Goal: Task Accomplishment & Management: Use online tool/utility

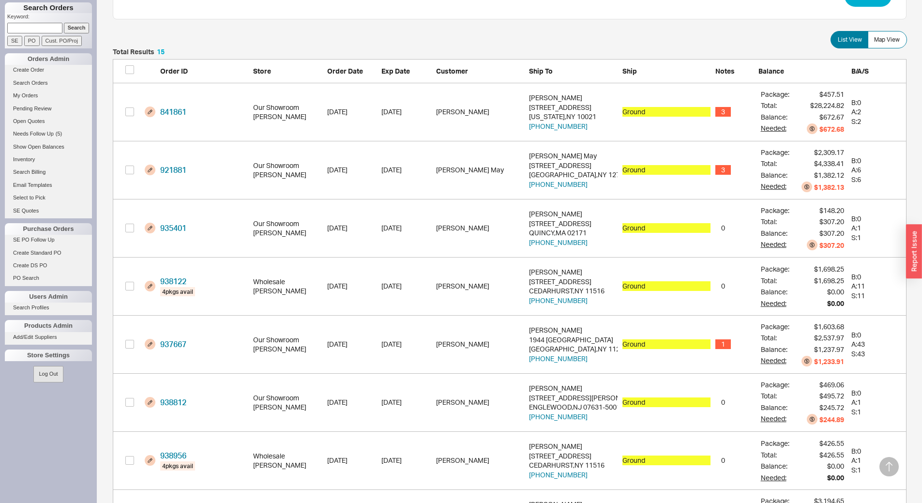
scroll to position [182, 0]
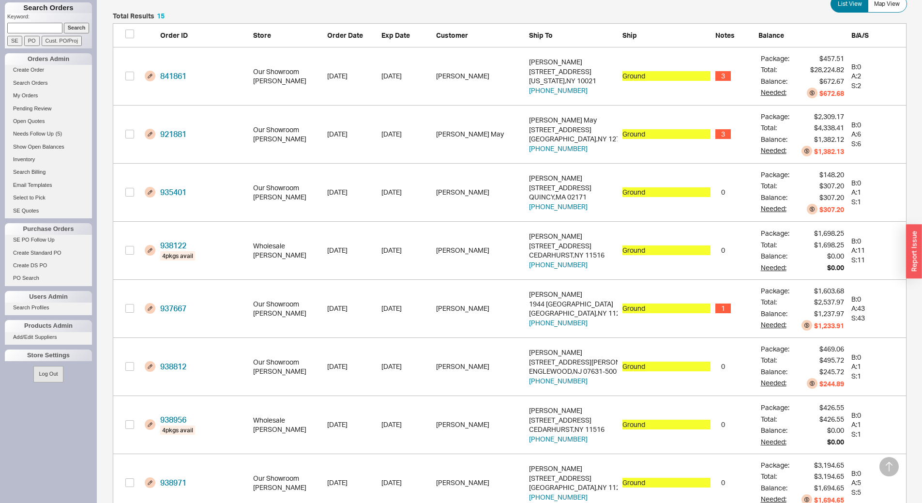
type input "[DATE]"
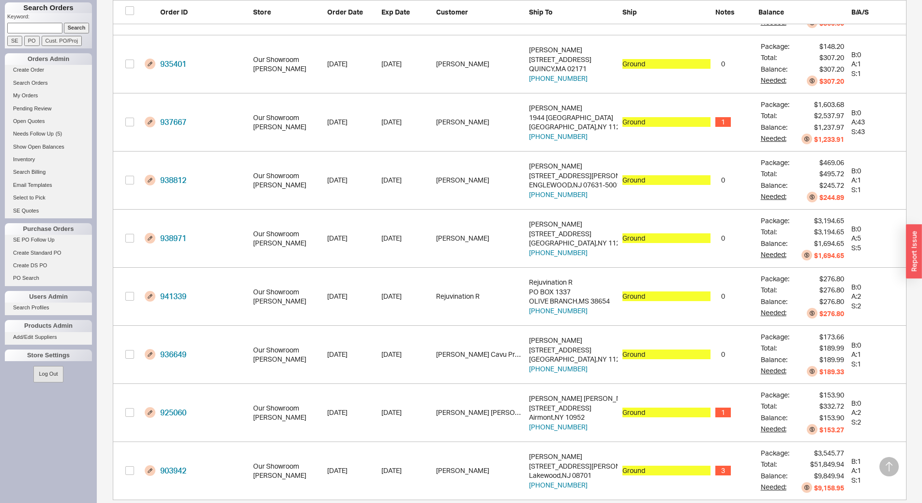
scroll to position [386, 0]
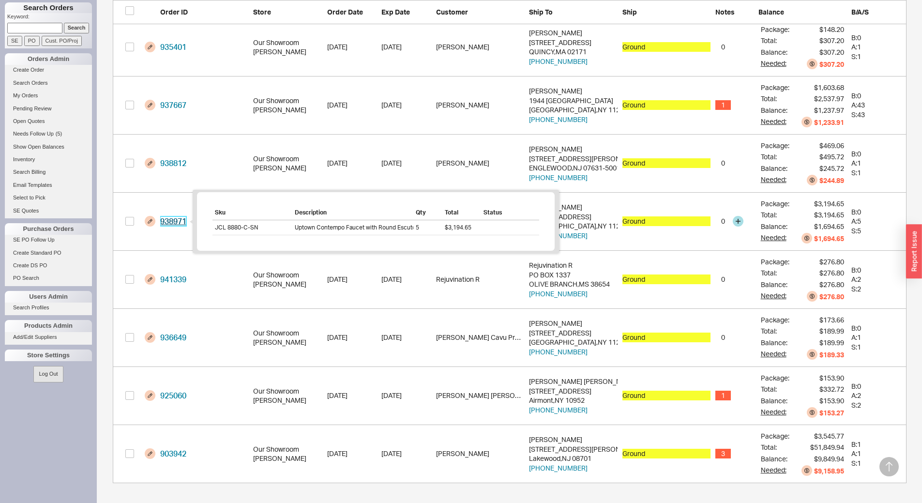
click at [183, 224] on link "938971" at bounding box center [173, 221] width 26 height 10
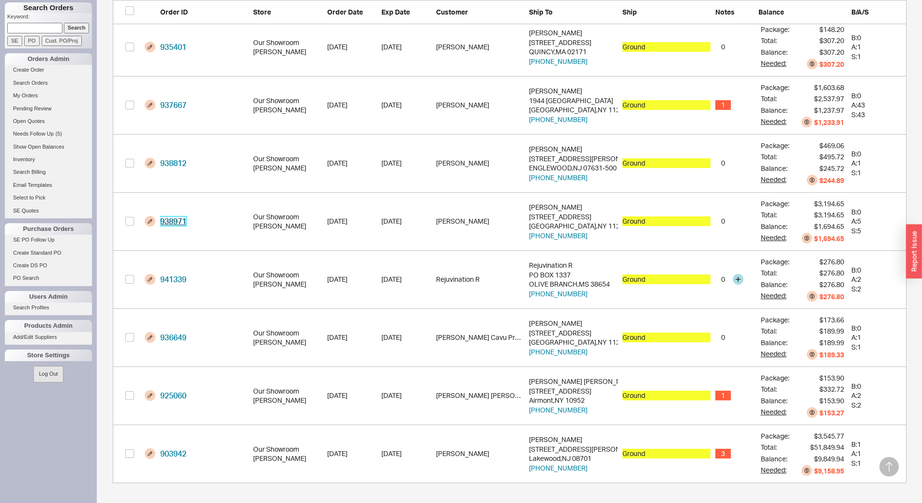
scroll to position [337, 0]
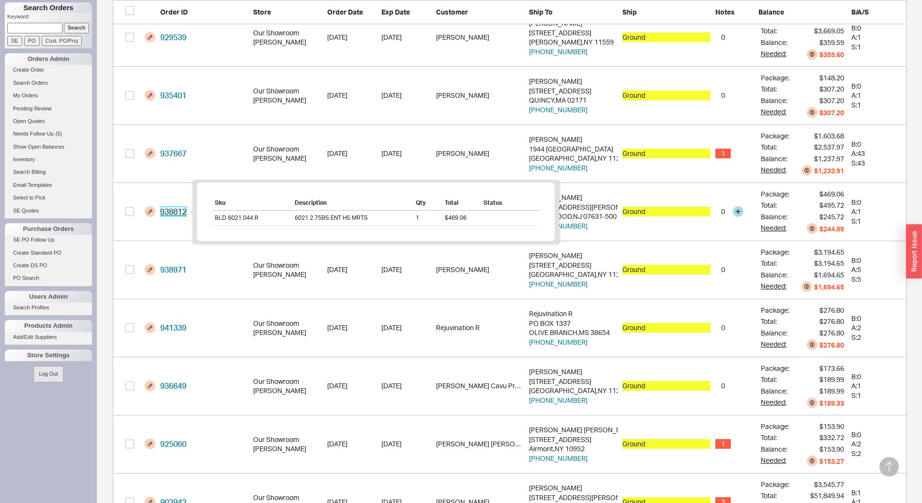
click at [176, 213] on link "938812" at bounding box center [173, 212] width 26 height 10
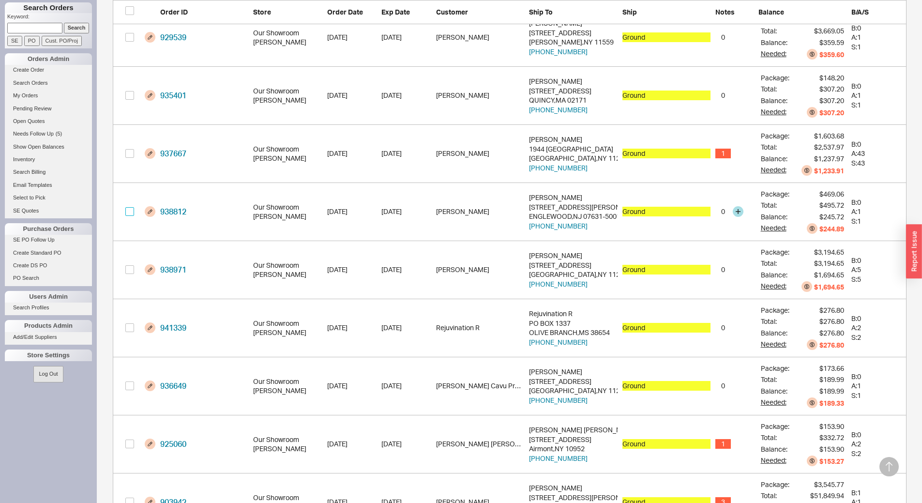
click at [133, 210] on input "grid" at bounding box center [129, 211] width 9 height 9
checkbox input "true"
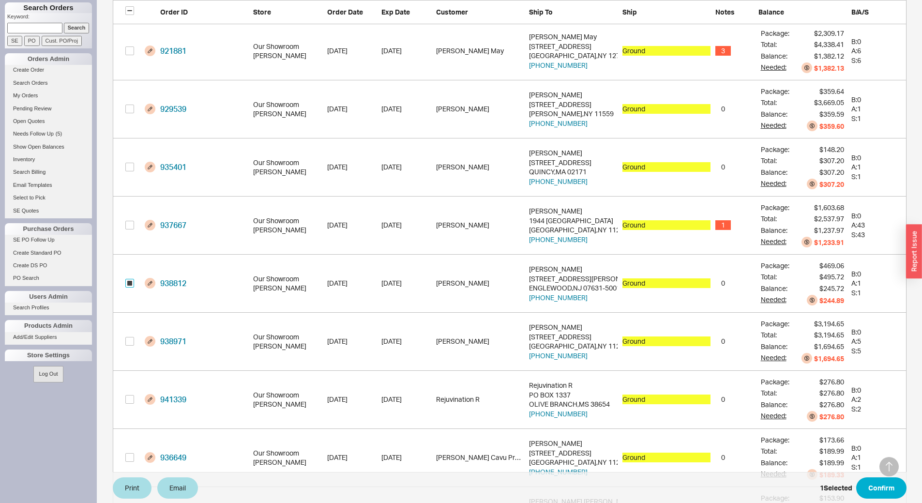
scroll to position [240, 0]
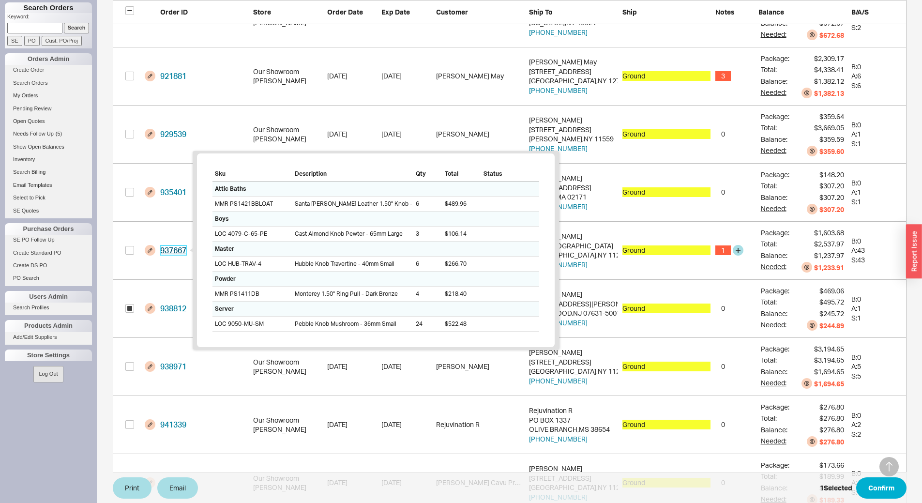
click at [168, 251] on link "937667" at bounding box center [173, 250] width 26 height 10
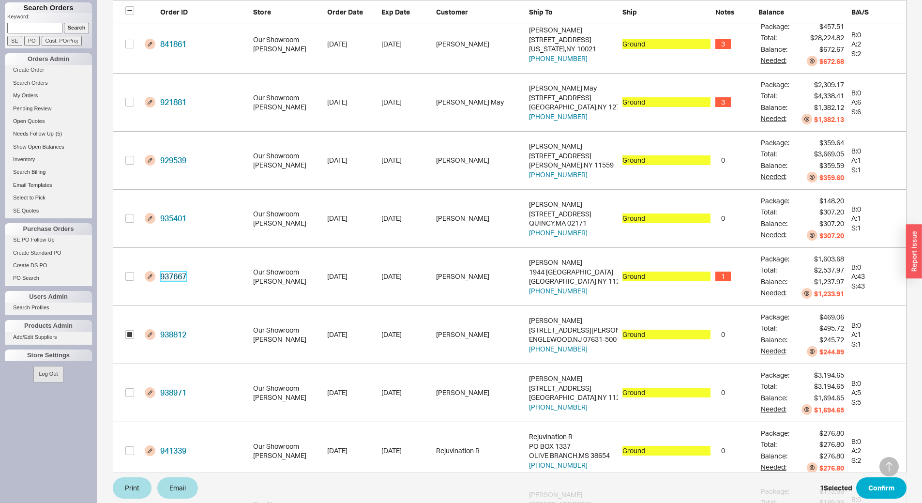
scroll to position [192, 0]
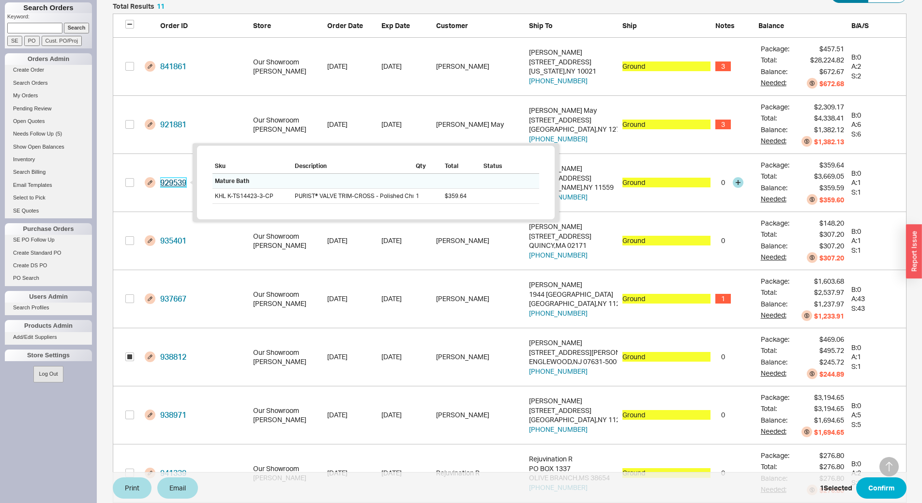
click at [173, 180] on link "929539" at bounding box center [173, 183] width 26 height 10
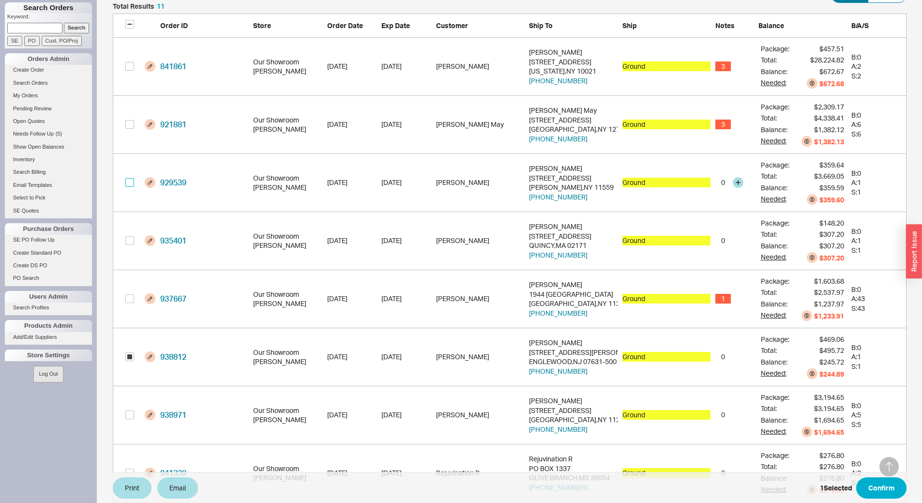
click at [133, 183] on input "grid" at bounding box center [129, 182] width 9 height 9
checkbox input "true"
click at [882, 485] on button "Confirm" at bounding box center [881, 487] width 50 height 21
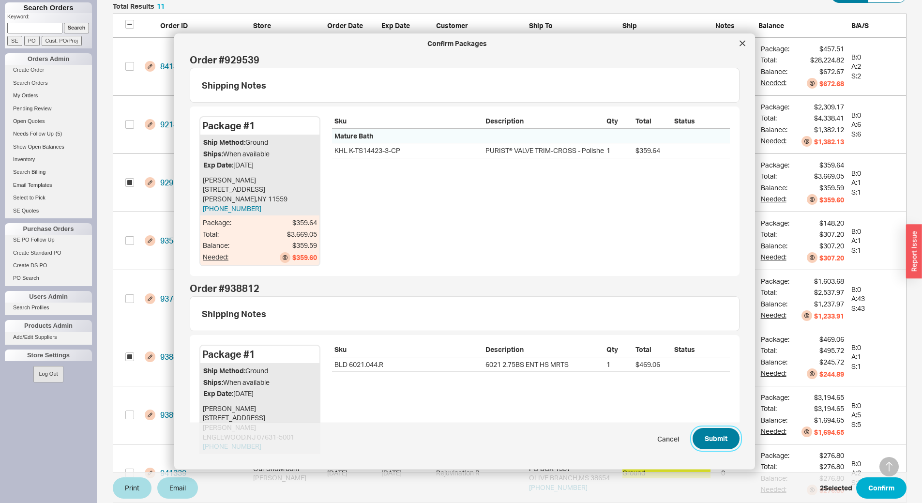
click at [715, 442] on button "Submit" at bounding box center [715, 438] width 47 height 21
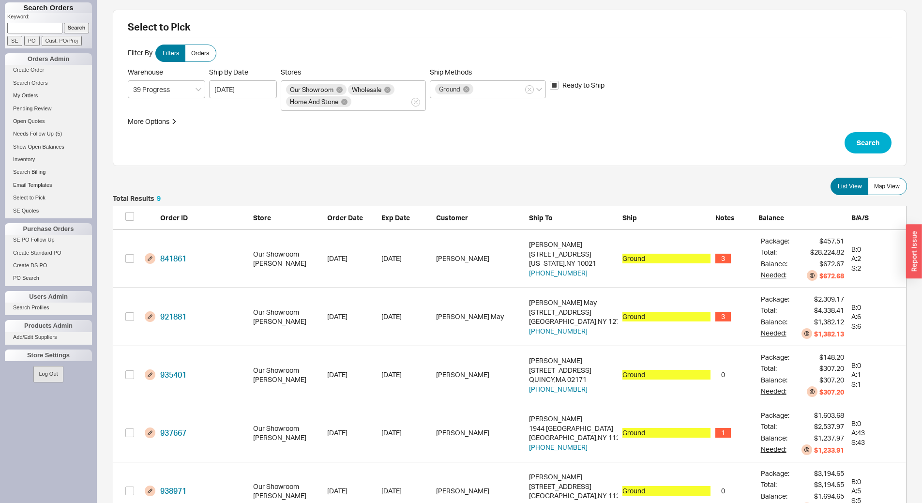
scroll to position [550, 786]
click at [511, 88] on div "Ground" at bounding box center [488, 89] width 116 height 18
click at [481, 88] on input "Ship Methods Ground" at bounding box center [478, 89] width 7 height 11
click at [494, 141] on div "Customer Pickup - Showroom" at bounding box center [487, 143] width 115 height 17
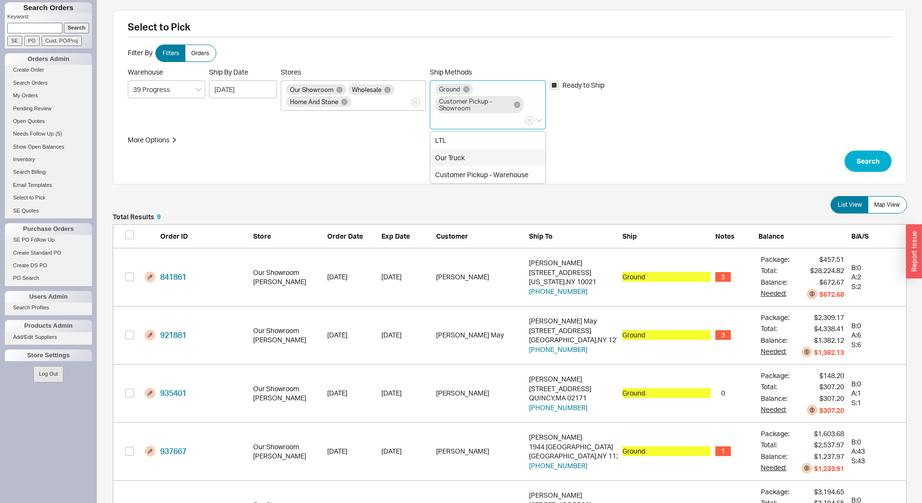
click at [472, 154] on div "Our Truck" at bounding box center [487, 157] width 115 height 17
click at [510, 89] on icon at bounding box center [513, 89] width 6 height 6
click at [442, 115] on input "Ship Methods Ground Our Truck Customer Pickup - Showroom LTL Customer Pickup - …" at bounding box center [438, 120] width 7 height 11
click at [456, 125] on div "Ground Customer Pickup - Showroom" at bounding box center [488, 104] width 116 height 49
click at [442, 125] on input "Ship Methods Ground Customer Pickup - Showroom" at bounding box center [438, 120] width 7 height 11
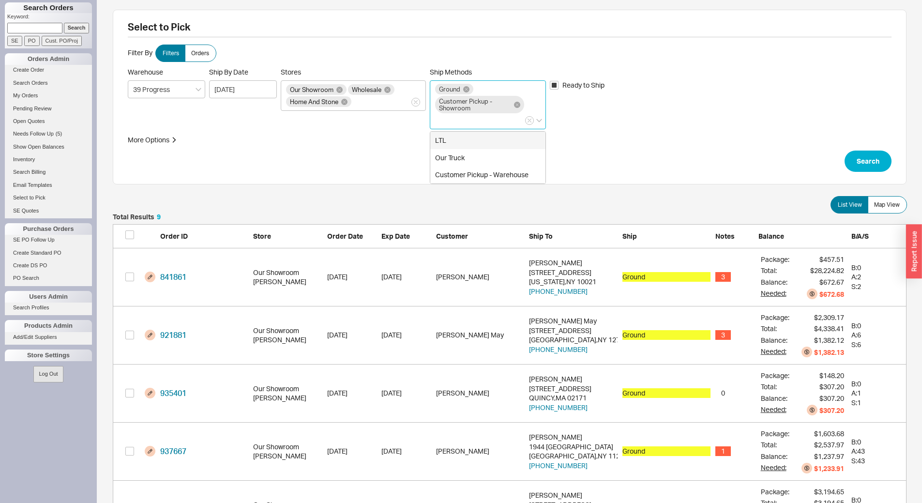
click at [462, 137] on div "LTL" at bounding box center [487, 140] width 115 height 17
click at [868, 159] on button "Search" at bounding box center [867, 160] width 47 height 21
